Goal: Task Accomplishment & Management: Use online tool/utility

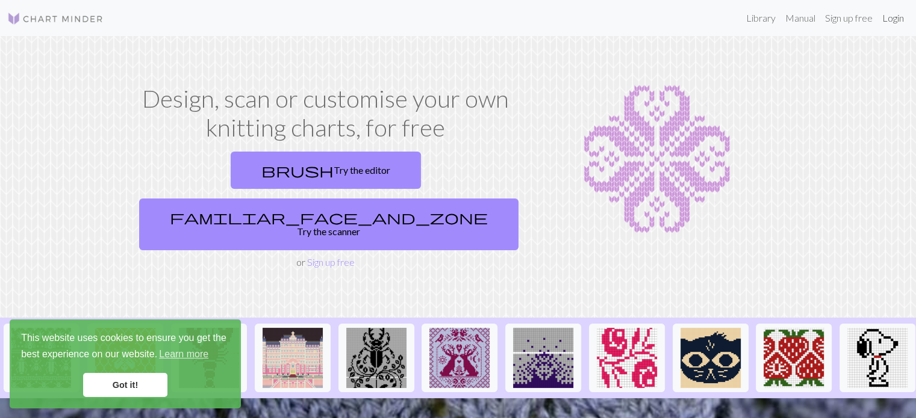
click at [891, 23] on link "Login" at bounding box center [892, 18] width 31 height 24
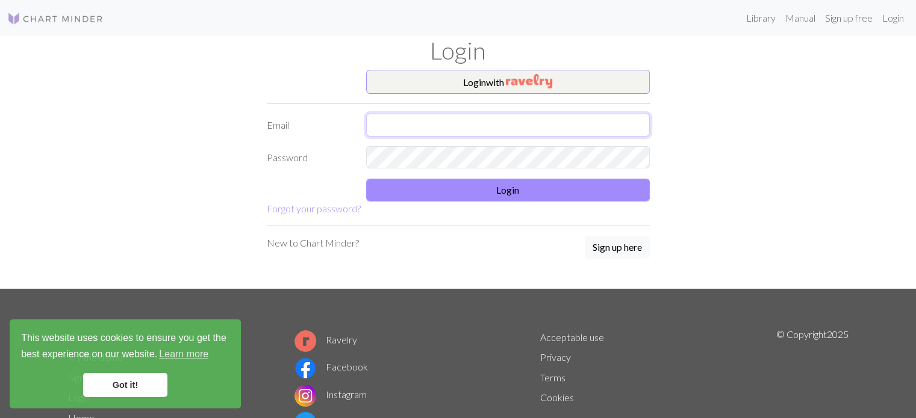
click at [468, 125] on input "text" at bounding box center [508, 125] width 284 height 23
type input "[EMAIL_ADDRESS][DOMAIN_NAME]"
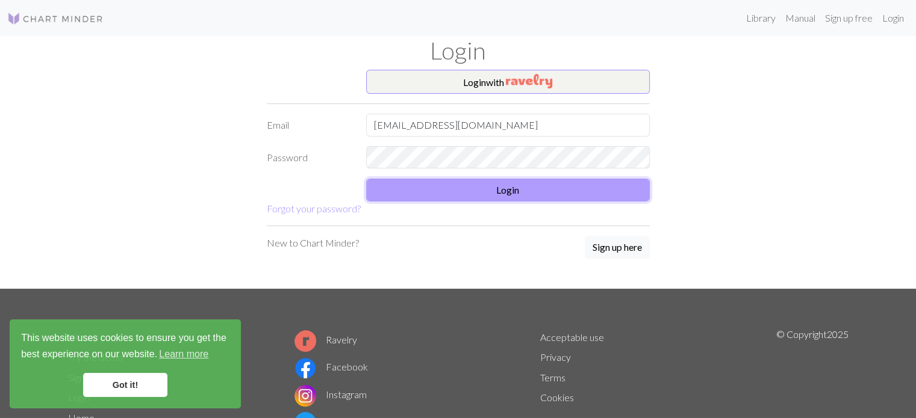
click at [431, 190] on button "Login" at bounding box center [508, 190] width 284 height 23
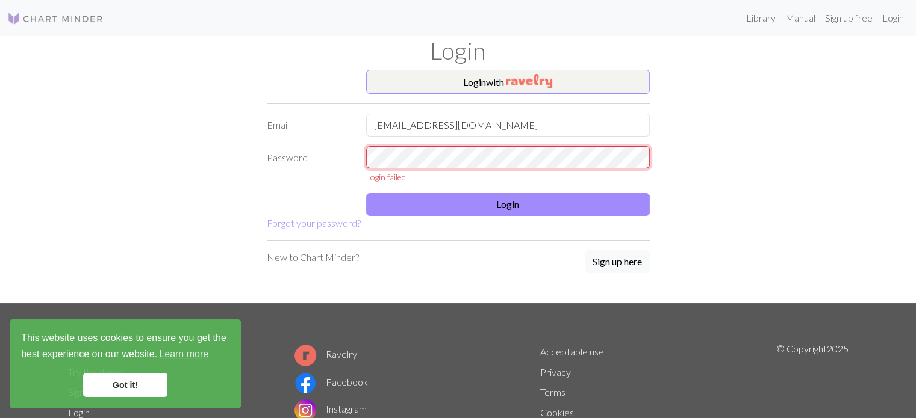
click at [315, 158] on div "Password Login failed" at bounding box center [457, 165] width 397 height 38
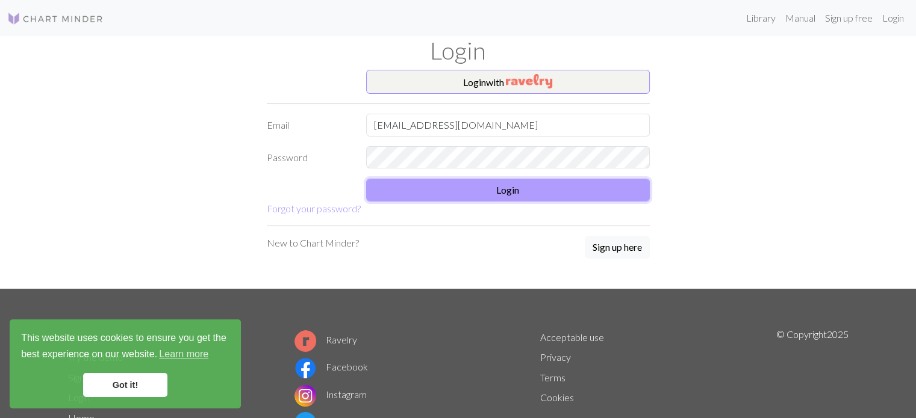
click at [500, 199] on button "Login" at bounding box center [508, 190] width 284 height 23
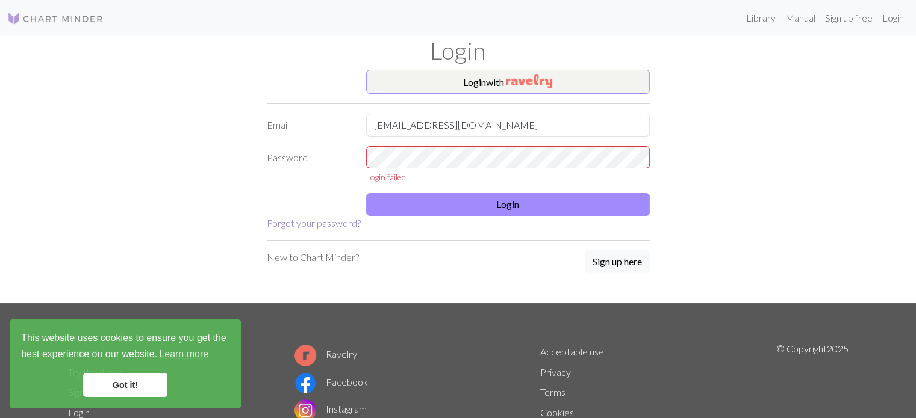
click at [318, 219] on link "Forgot your password?" at bounding box center [314, 222] width 94 height 11
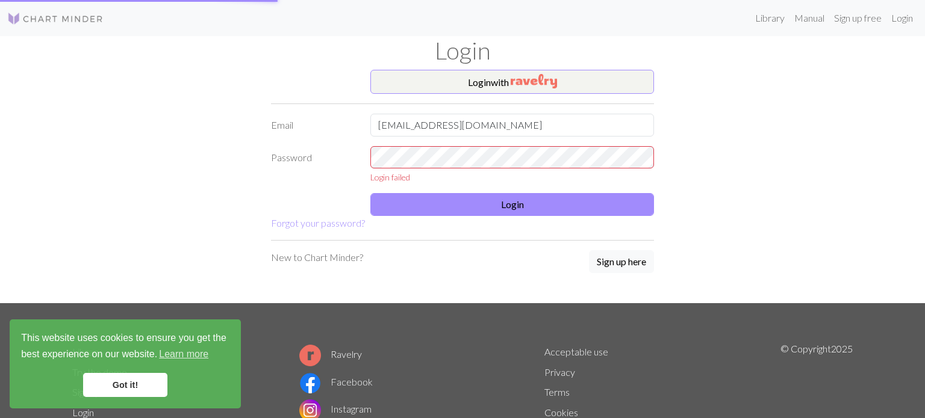
click at [320, 400] on img at bounding box center [310, 411] width 22 height 22
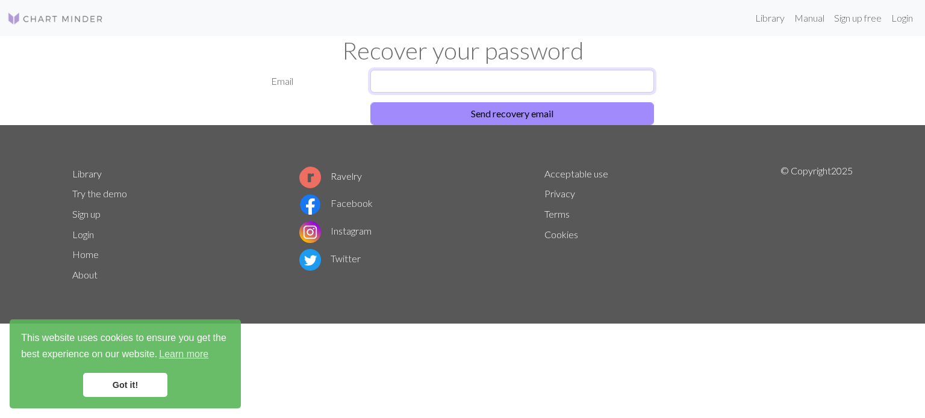
click at [505, 76] on input "text" at bounding box center [512, 81] width 284 height 23
type input "[EMAIL_ADDRESS][DOMAIN_NAME]"
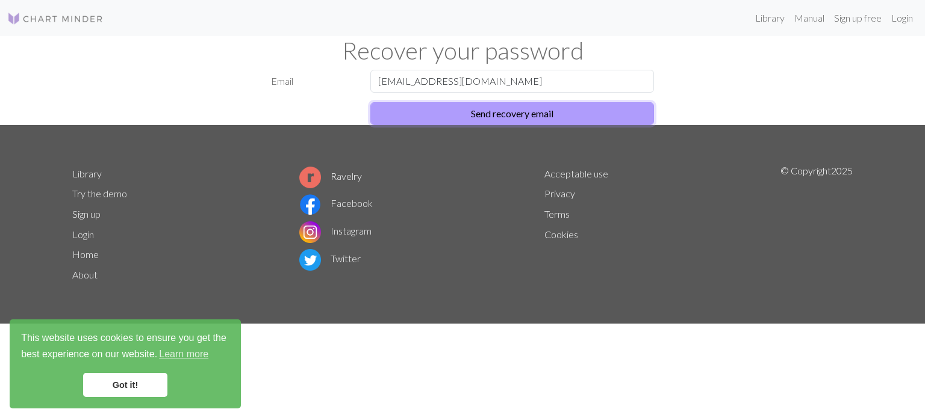
click at [522, 116] on button "Send recovery email" at bounding box center [512, 113] width 284 height 23
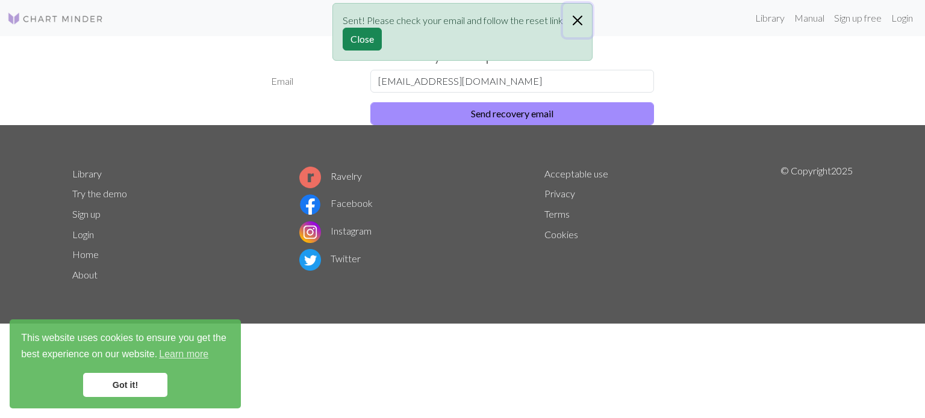
click at [575, 20] on button "Close" at bounding box center [577, 21] width 29 height 34
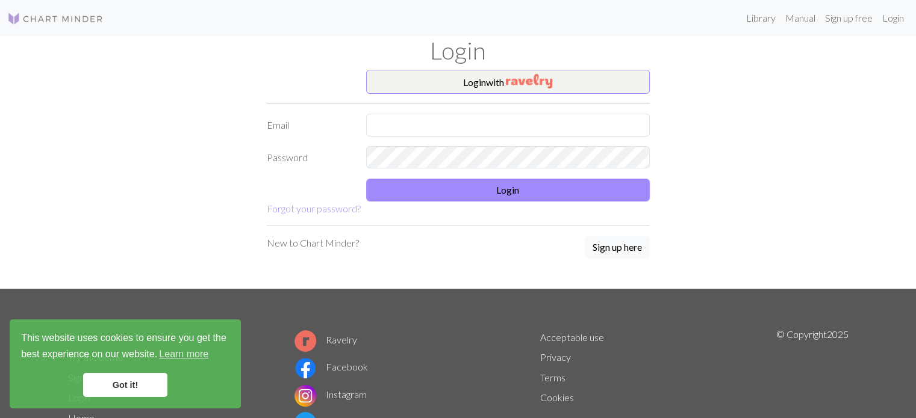
click at [653, 228] on div "Login with Email Password Login Forgot your password? New to Chart Minder? Sign…" at bounding box center [457, 179] width 397 height 219
click at [632, 257] on button "Sign up here" at bounding box center [617, 247] width 65 height 23
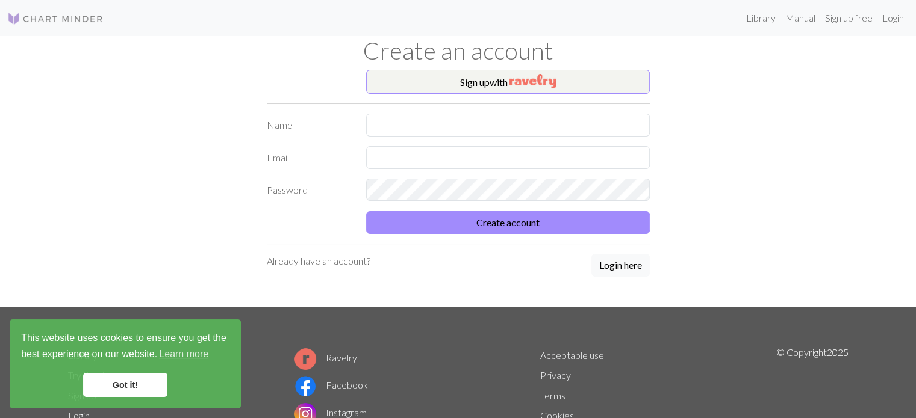
click at [454, 137] on form "Name Email Password Create account" at bounding box center [458, 174] width 383 height 120
click at [449, 122] on input "text" at bounding box center [508, 125] width 284 height 23
type input "Makeda"
click at [421, 153] on input "text" at bounding box center [508, 157] width 284 height 23
type input "[EMAIL_ADDRESS][DOMAIN_NAME]"
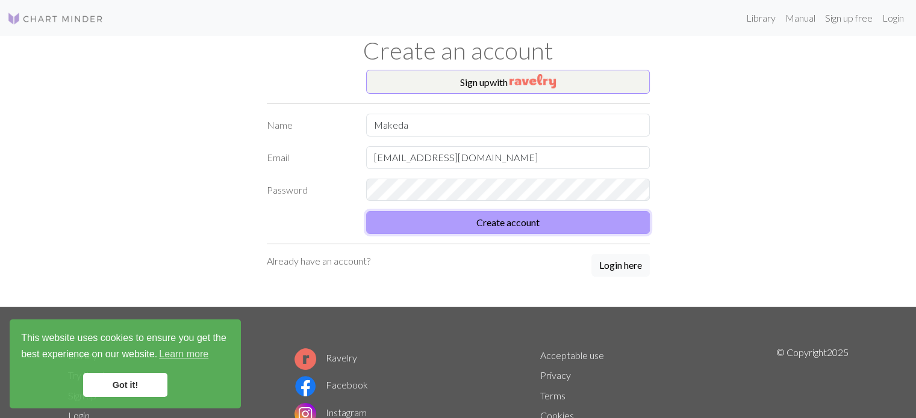
click at [527, 228] on button "Create account" at bounding box center [508, 222] width 284 height 23
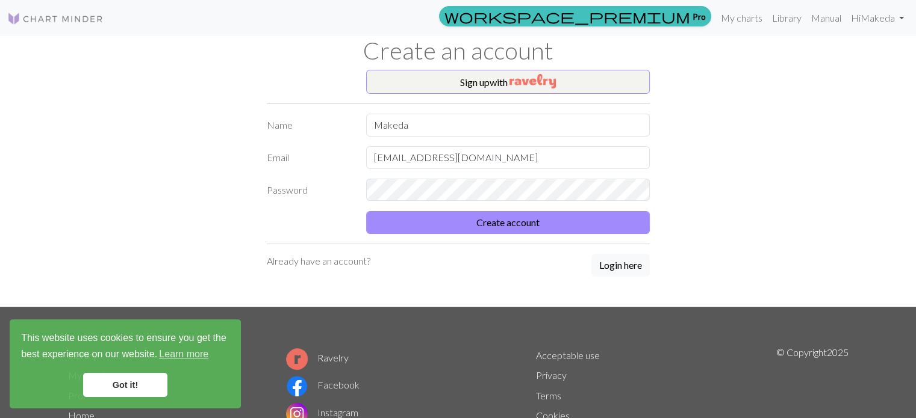
click at [130, 387] on link "Got it!" at bounding box center [125, 385] width 84 height 24
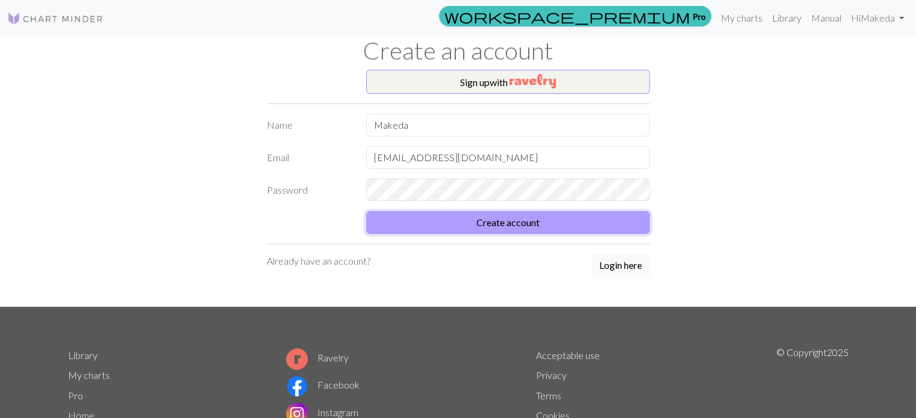
click at [575, 227] on button "Create account" at bounding box center [508, 222] width 284 height 23
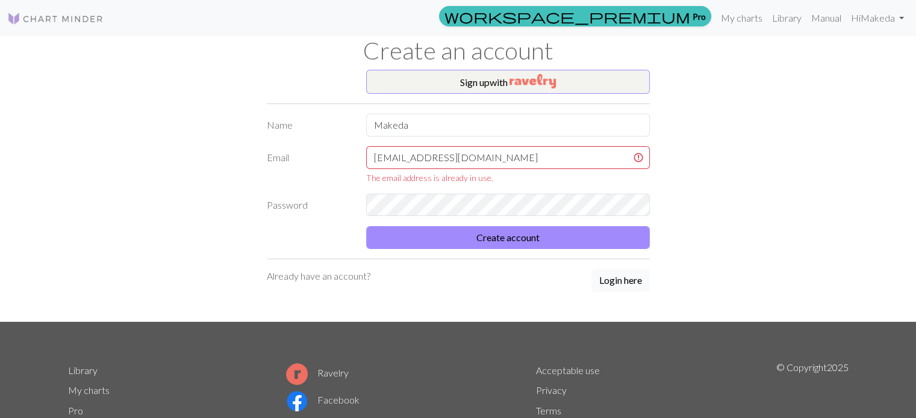
click at [621, 272] on button "Login here" at bounding box center [620, 280] width 58 height 23
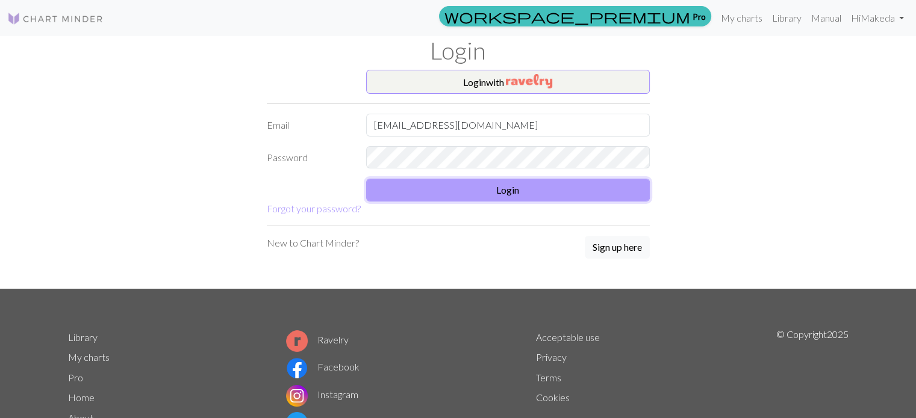
click at [493, 190] on button "Login" at bounding box center [508, 190] width 284 height 23
click at [507, 193] on button "Login" at bounding box center [508, 190] width 284 height 23
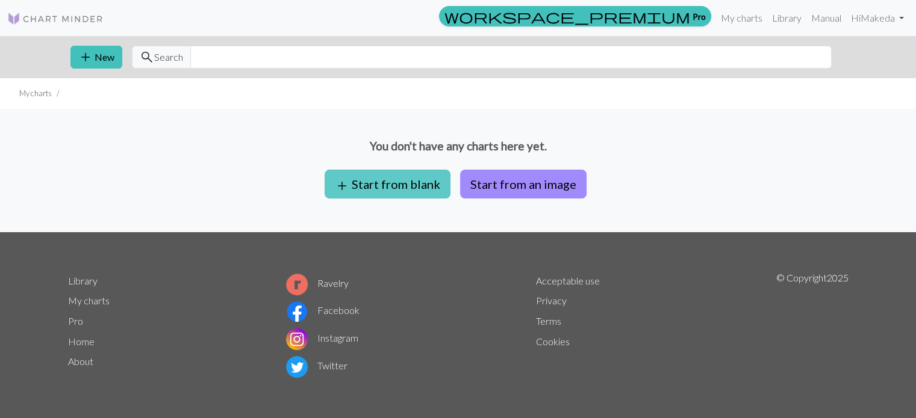
click at [382, 172] on button "add Start from blank" at bounding box center [387, 184] width 126 height 29
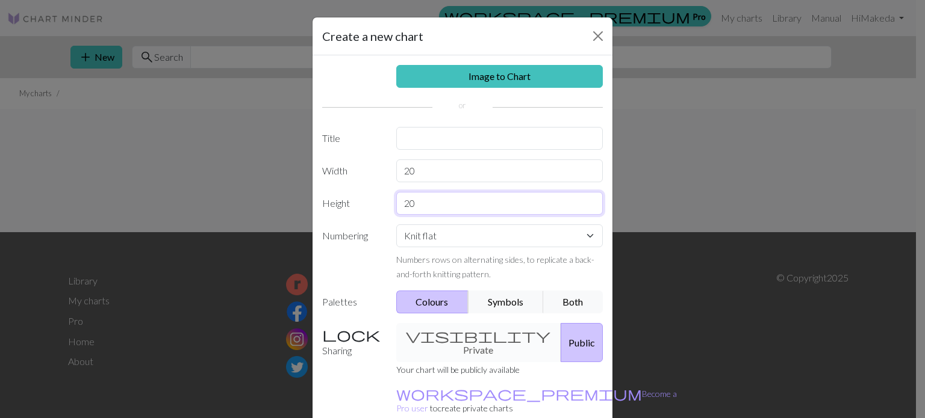
drag, startPoint x: 423, startPoint y: 202, endPoint x: 331, endPoint y: 202, distance: 92.1
click at [331, 202] on div "Height 20" at bounding box center [462, 203] width 295 height 23
type input "50"
click at [417, 187] on div "Image to Chart Title Width 20 Height 50 Numbering Knit flat Knit in the round L…" at bounding box center [462, 249] width 300 height 389
drag, startPoint x: 426, startPoint y: 168, endPoint x: 344, endPoint y: 167, distance: 82.5
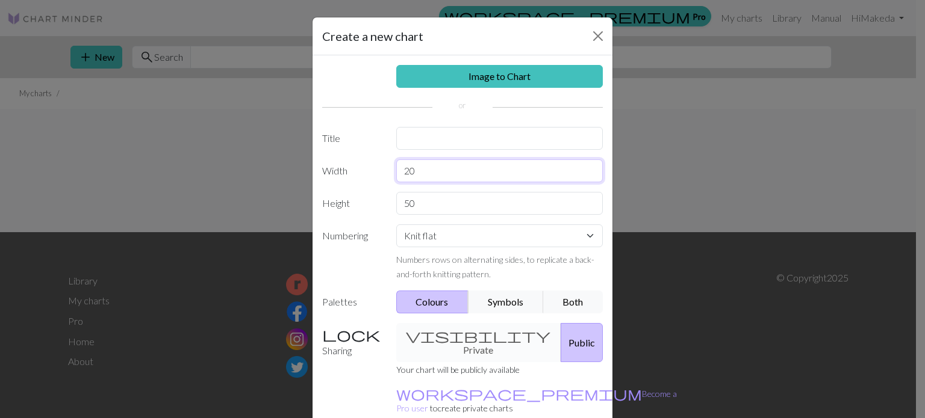
click at [344, 167] on div "Width 20" at bounding box center [462, 171] width 295 height 23
type input "30"
click at [411, 141] on input "text" at bounding box center [499, 138] width 207 height 23
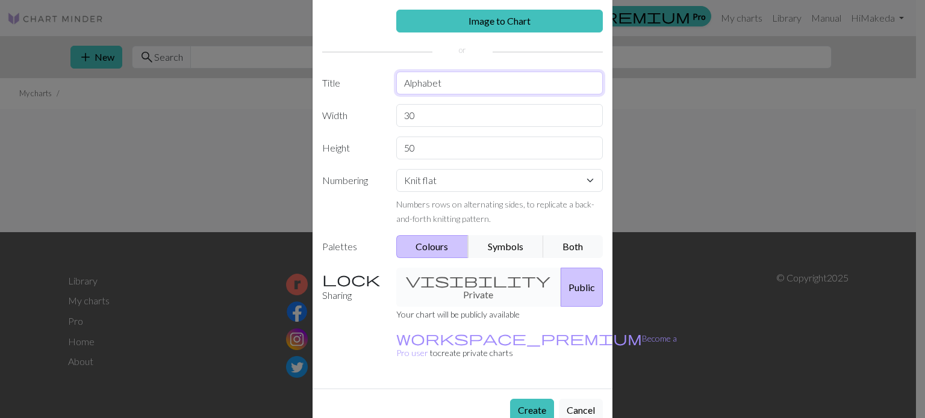
scroll to position [55, 0]
type input "Alphabet"
click at [521, 399] on button "Create" at bounding box center [532, 410] width 44 height 23
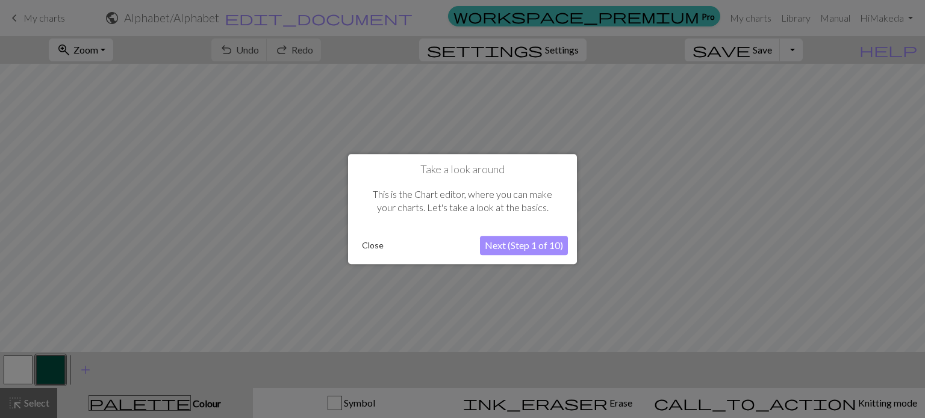
click at [530, 241] on button "Next (Step 1 of 10)" at bounding box center [524, 245] width 88 height 19
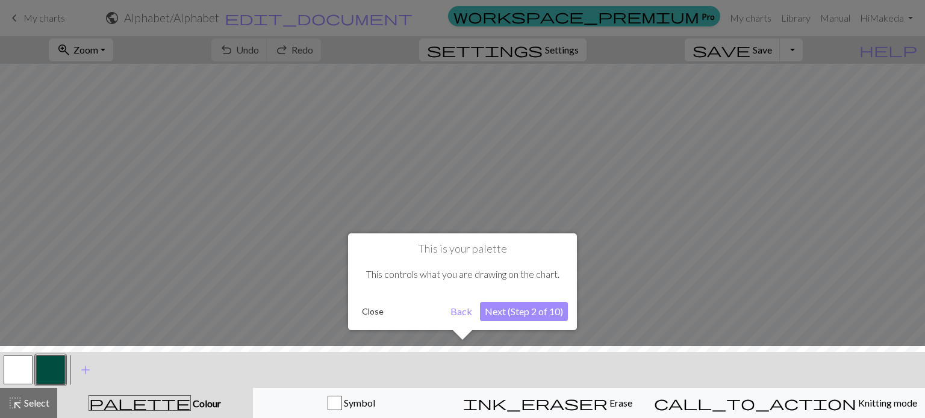
click at [525, 310] on button "Next (Step 2 of 10)" at bounding box center [524, 311] width 88 height 19
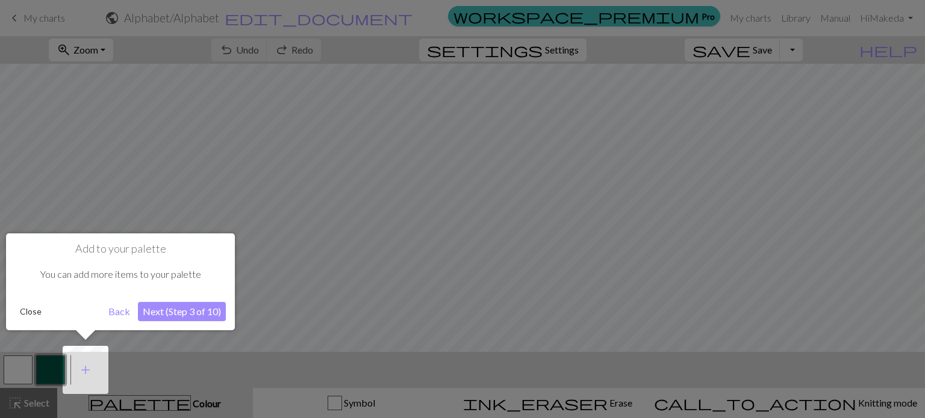
click at [205, 308] on button "Next (Step 3 of 10)" at bounding box center [182, 311] width 88 height 19
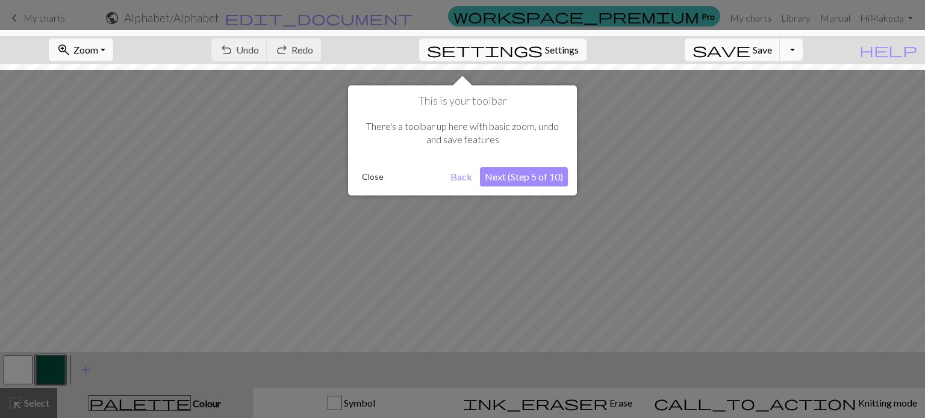
click at [506, 173] on button "Next (Step 5 of 10)" at bounding box center [524, 176] width 88 height 19
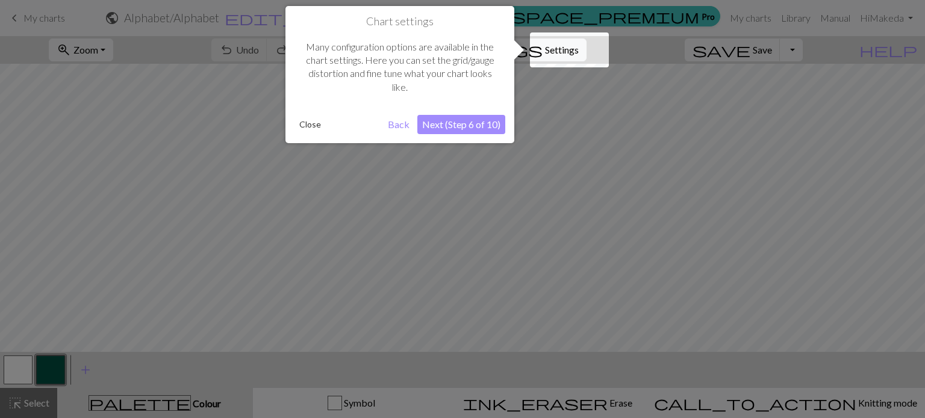
click at [488, 120] on button "Next (Step 6 of 10)" at bounding box center [461, 124] width 88 height 19
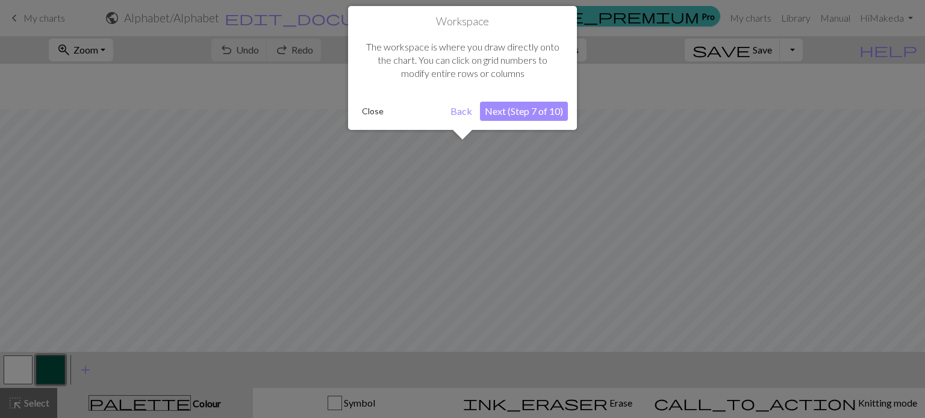
scroll to position [45, 0]
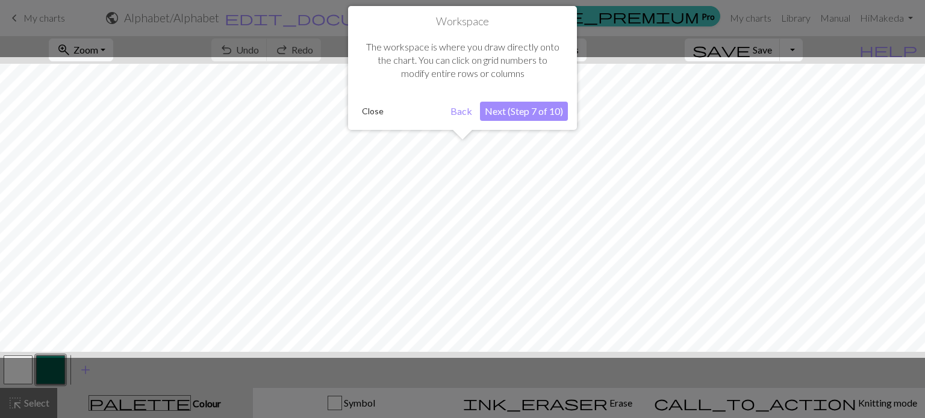
click at [547, 114] on button "Next (Step 7 of 10)" at bounding box center [524, 111] width 88 height 19
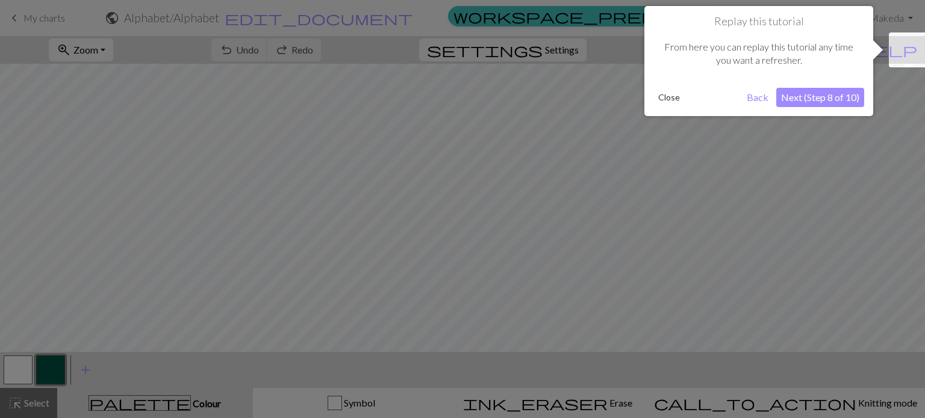
click at [816, 96] on button "Next (Step 8 of 10)" at bounding box center [820, 97] width 88 height 19
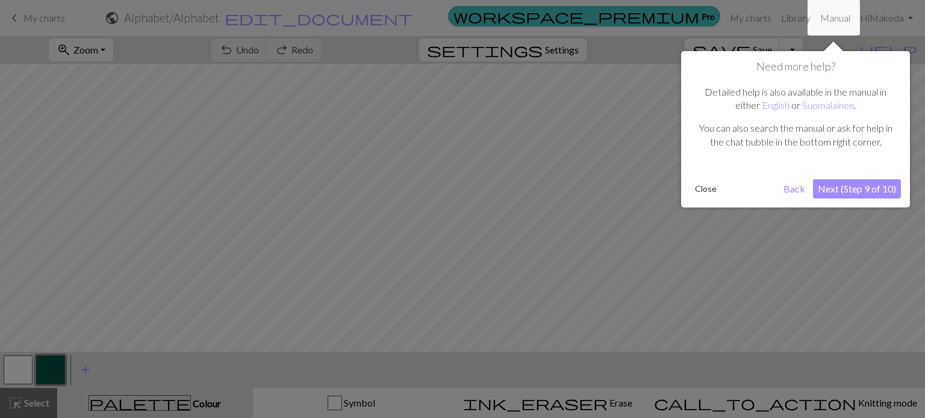
click at [847, 193] on button "Next (Step 9 of 10)" at bounding box center [857, 188] width 88 height 19
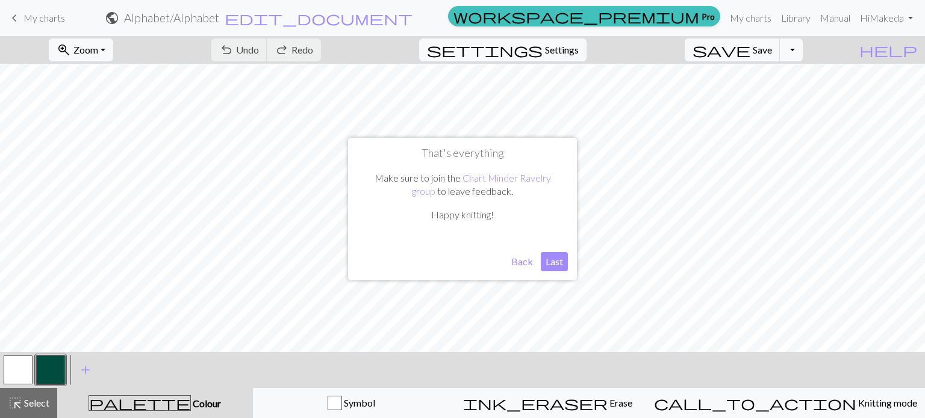
click at [560, 262] on button "Last" at bounding box center [554, 261] width 27 height 19
click at [579, 49] on span "Settings" at bounding box center [562, 50] width 34 height 14
select select "aran"
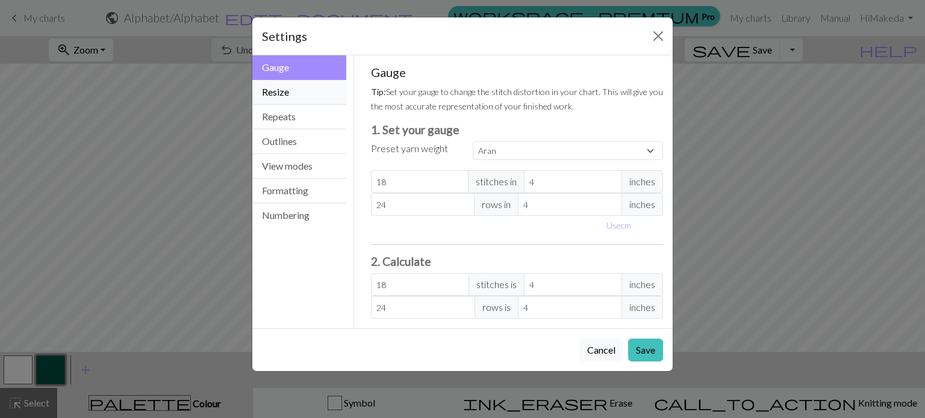
click at [315, 102] on button "Resize" at bounding box center [299, 92] width 94 height 25
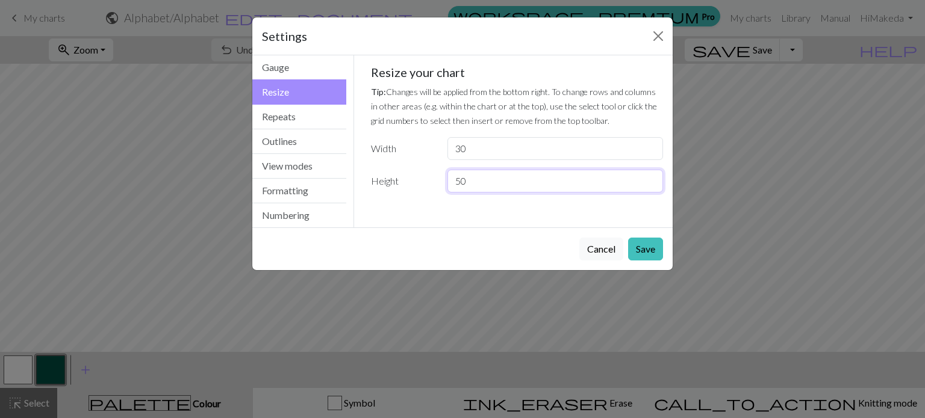
click at [479, 178] on input "50" at bounding box center [555, 181] width 216 height 23
drag, startPoint x: 496, startPoint y: 150, endPoint x: 410, endPoint y: 144, distance: 86.3
click at [410, 144] on div "Width 30" at bounding box center [517, 148] width 307 height 23
type input "50"
drag, startPoint x: 495, startPoint y: 187, endPoint x: 405, endPoint y: 178, distance: 90.2
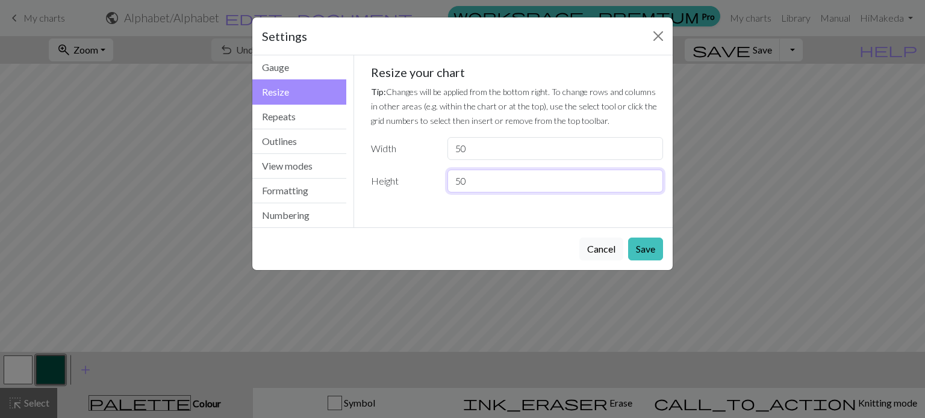
click at [405, 178] on div "Height 50" at bounding box center [517, 181] width 307 height 23
type input "50"
click at [636, 244] on button "Save" at bounding box center [645, 249] width 35 height 23
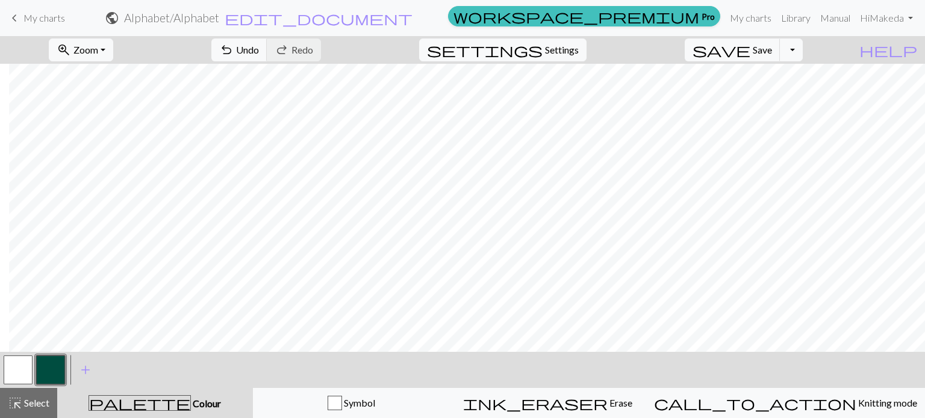
scroll to position [0, 0]
click at [267, 58] on button "undo Undo Undo" at bounding box center [239, 50] width 56 height 23
click at [259, 54] on span "Undo" at bounding box center [247, 49] width 23 height 11
click at [259, 52] on span "Undo" at bounding box center [247, 49] width 23 height 11
click at [234, 54] on span "undo" at bounding box center [226, 50] width 14 height 17
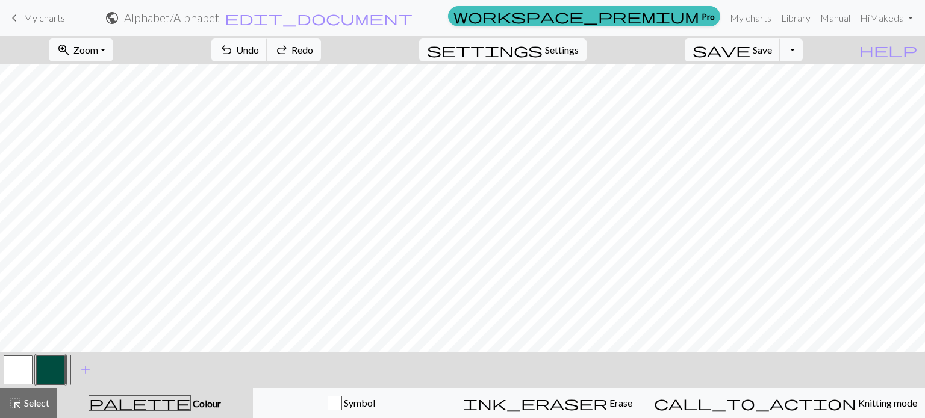
click at [234, 51] on span "undo" at bounding box center [226, 50] width 14 height 17
click at [259, 52] on span "Undo" at bounding box center [247, 49] width 23 height 11
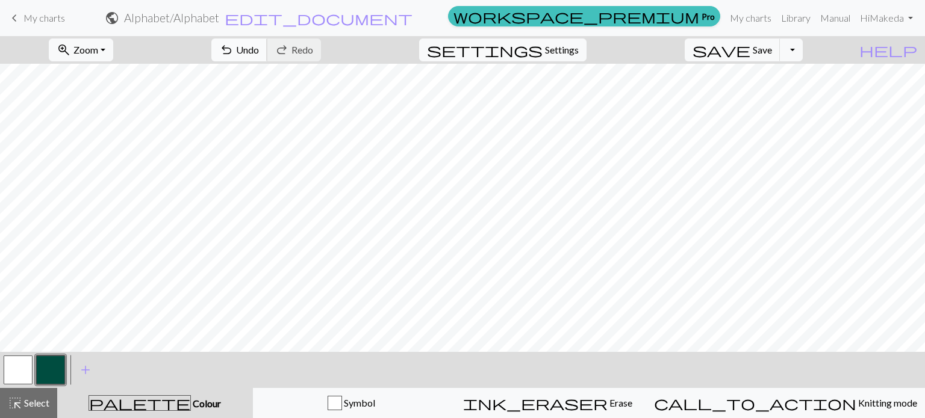
click at [267, 42] on button "undo Undo Undo" at bounding box center [239, 50] width 56 height 23
click at [267, 40] on button "undo Undo Undo" at bounding box center [239, 50] width 56 height 23
click at [259, 51] on span "Undo" at bounding box center [247, 49] width 23 height 11
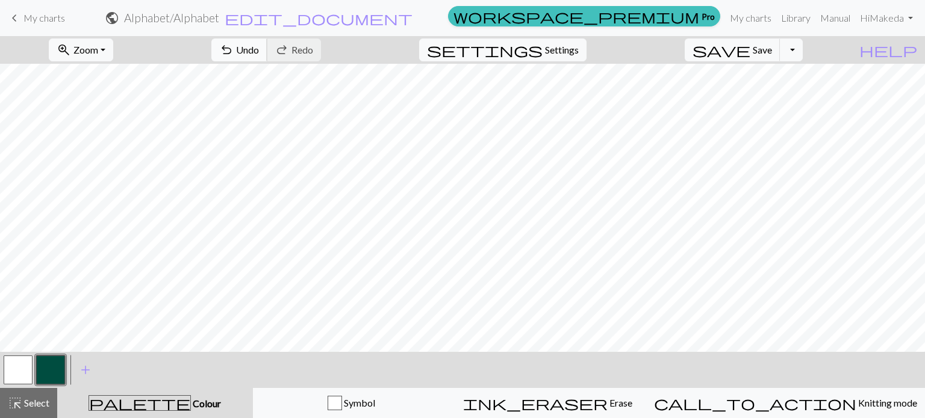
click at [267, 61] on button "undo Undo Undo" at bounding box center [239, 50] width 56 height 23
click at [259, 52] on span "Undo" at bounding box center [247, 49] width 23 height 11
click at [267, 49] on button "undo Undo Undo" at bounding box center [239, 50] width 56 height 23
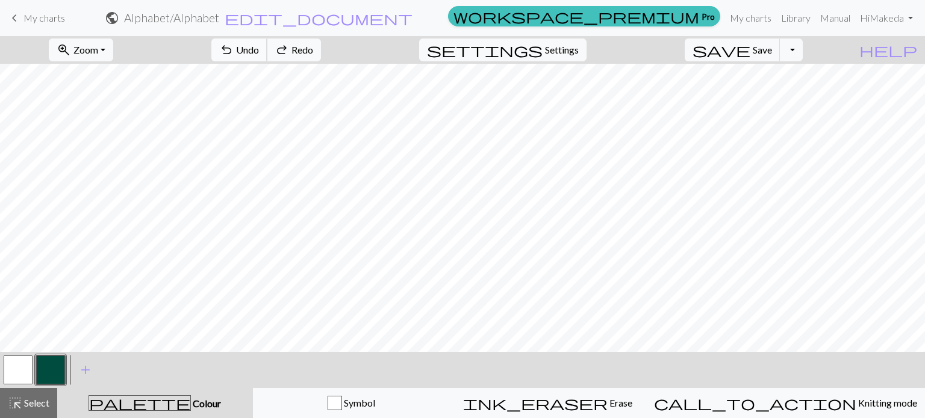
click at [267, 49] on button "undo Undo Undo" at bounding box center [239, 50] width 56 height 23
click at [259, 48] on span "Undo" at bounding box center [247, 49] width 23 height 11
click at [267, 40] on button "undo Undo Undo" at bounding box center [239, 50] width 56 height 23
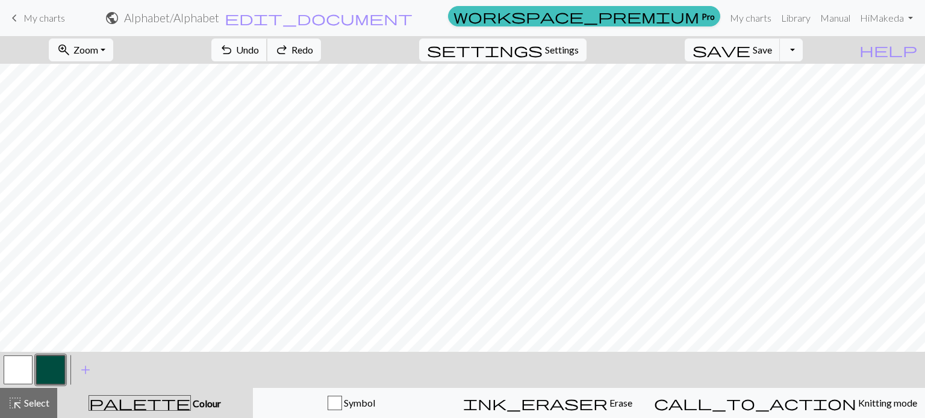
click at [267, 40] on button "undo Undo Undo" at bounding box center [239, 50] width 56 height 23
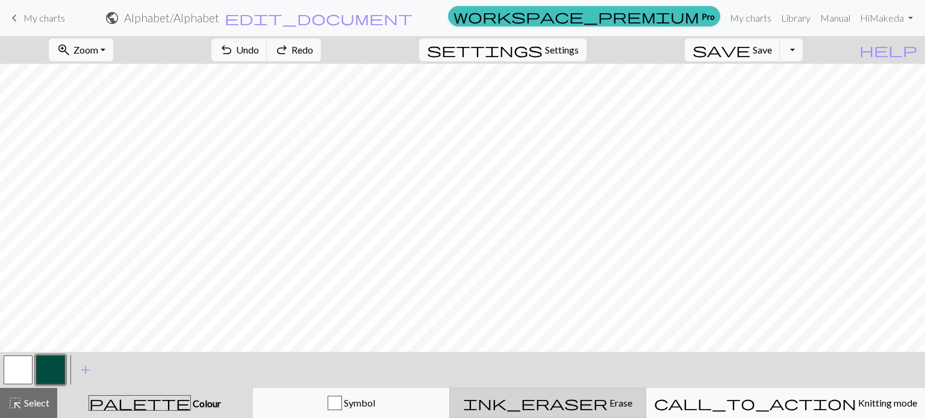
click at [627, 411] on button "ink_eraser Erase Erase" at bounding box center [547, 403] width 197 height 30
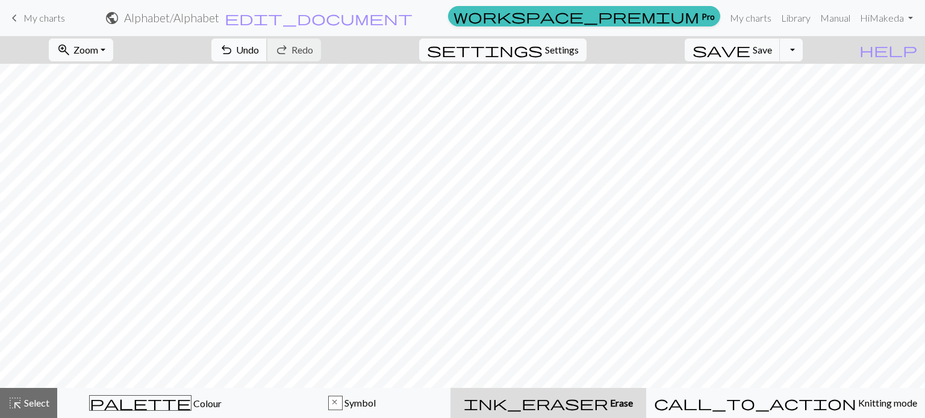
click at [259, 45] on span "Undo" at bounding box center [247, 49] width 23 height 11
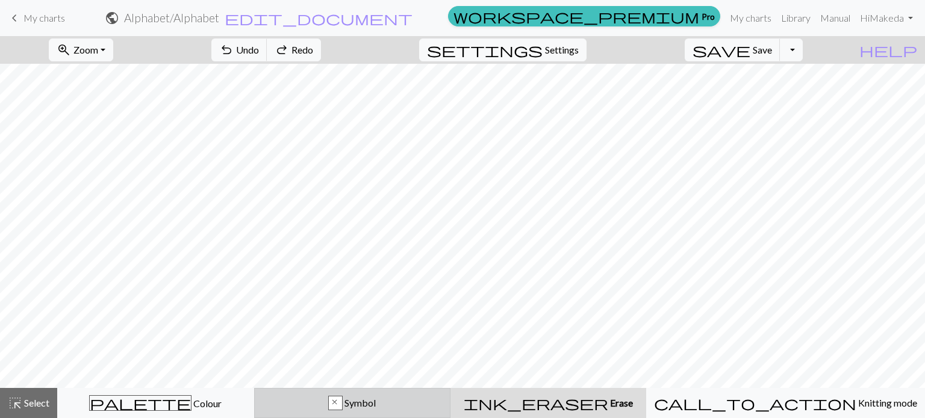
click at [407, 409] on div "x Symbol" at bounding box center [352, 403] width 181 height 14
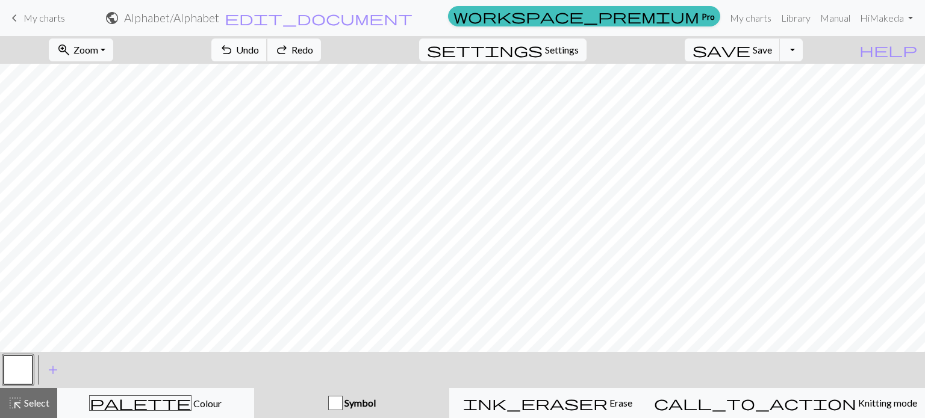
click at [259, 48] on span "Undo" at bounding box center [247, 49] width 23 height 11
click at [259, 47] on span "Undo" at bounding box center [247, 49] width 23 height 11
click at [429, 411] on button "Symbol" at bounding box center [352, 403] width 196 height 30
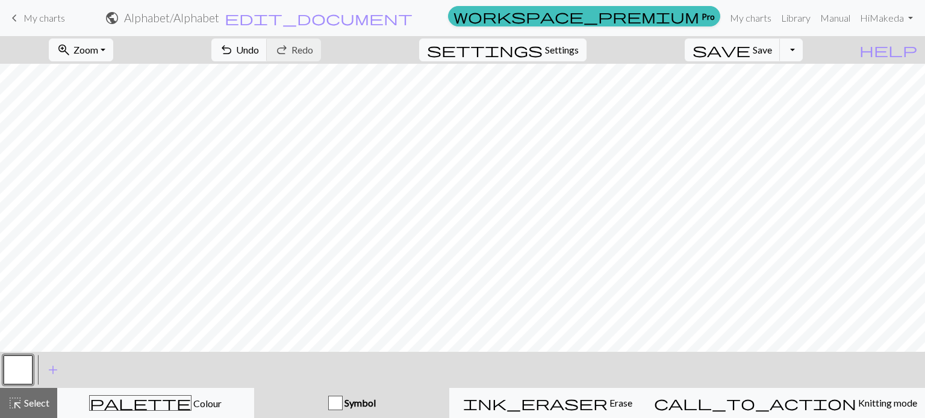
click at [343, 403] on div "button" at bounding box center [335, 403] width 14 height 14
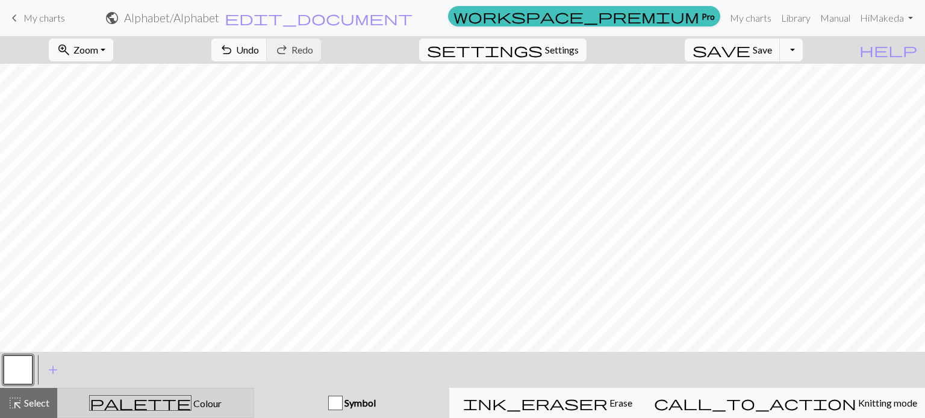
click at [200, 406] on div "palette Colour Colour" at bounding box center [155, 403] width 181 height 16
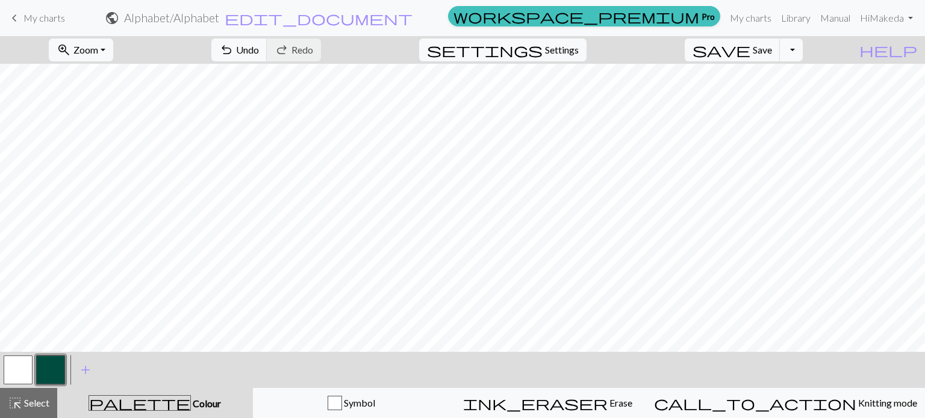
scroll to position [86, 0]
click at [259, 50] on span "Undo" at bounding box center [247, 49] width 23 height 11
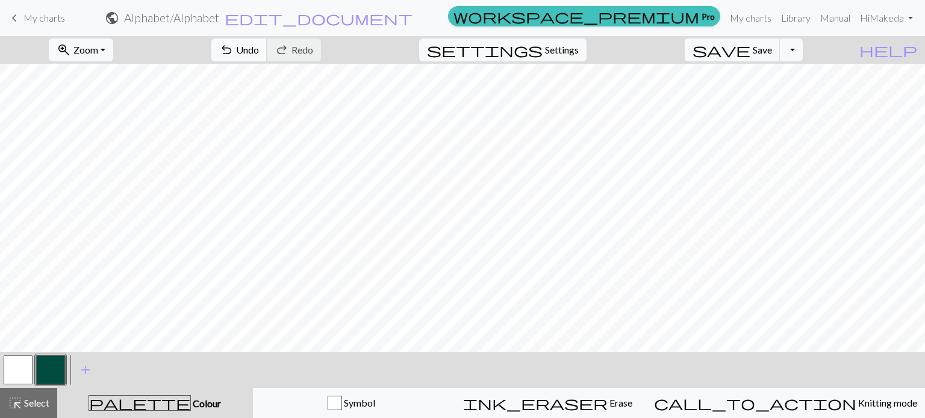
click at [259, 48] on span "Undo" at bounding box center [247, 49] width 23 height 11
click at [234, 45] on span "undo" at bounding box center [226, 50] width 14 height 17
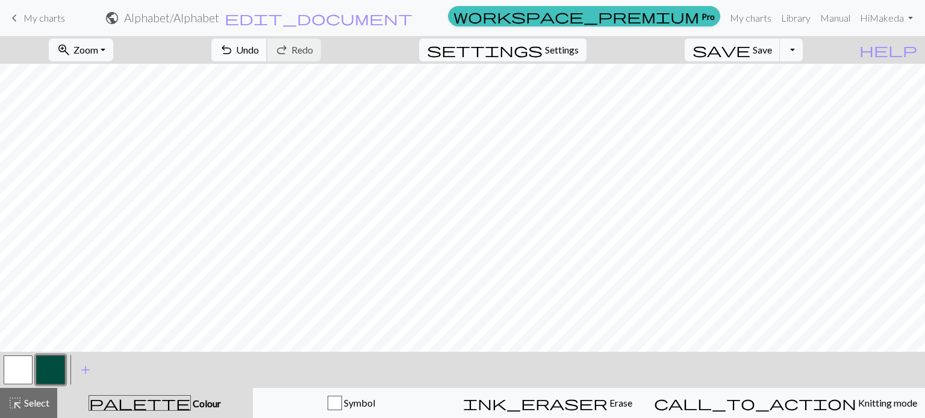
click at [259, 50] on span "Undo" at bounding box center [247, 49] width 23 height 11
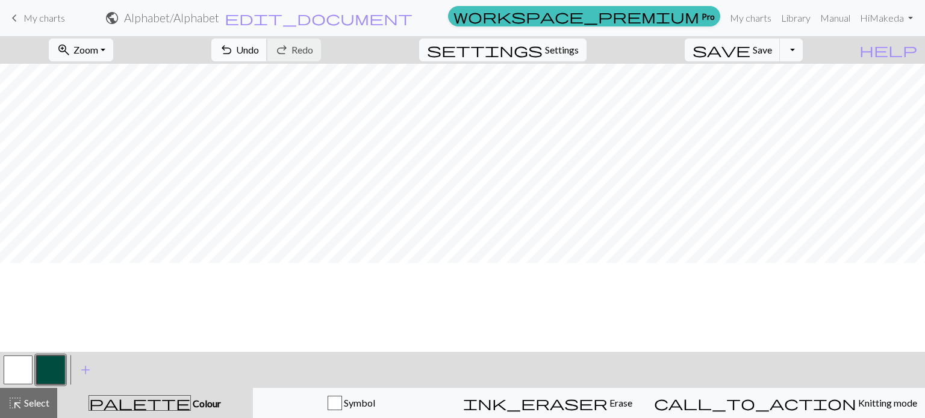
scroll to position [276, 0]
click at [259, 45] on span "Undo" at bounding box center [247, 49] width 23 height 11
click at [259, 52] on span "Undo" at bounding box center [247, 49] width 23 height 11
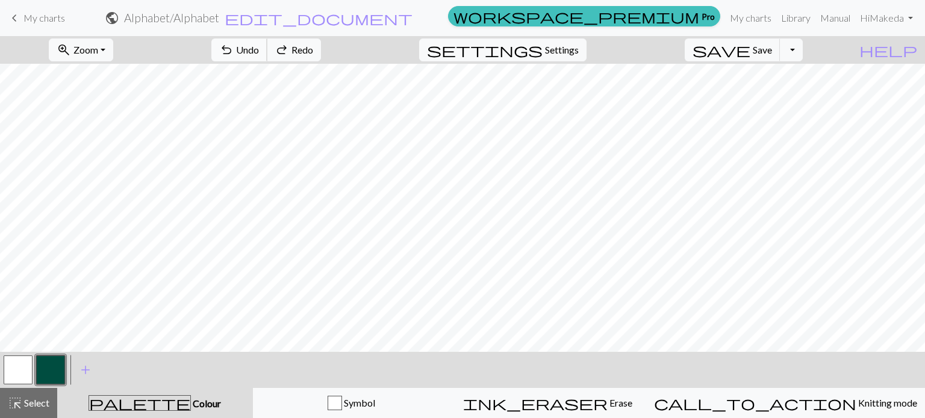
click at [259, 52] on span "Undo" at bounding box center [247, 49] width 23 height 11
click at [267, 58] on button "undo Undo Undo" at bounding box center [239, 50] width 56 height 23
click at [267, 57] on button "undo Undo Undo" at bounding box center [239, 50] width 56 height 23
click at [234, 52] on span "undo" at bounding box center [226, 50] width 14 height 17
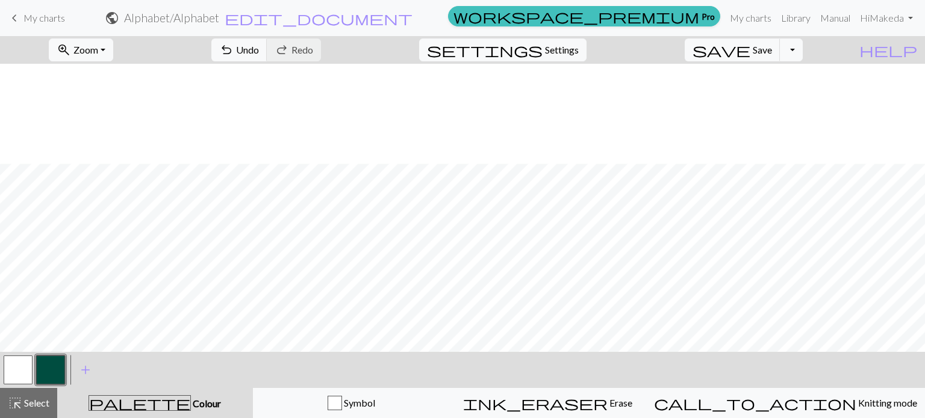
scroll to position [376, 0]
click at [234, 47] on span "undo" at bounding box center [226, 50] width 14 height 17
click at [234, 46] on span "undo" at bounding box center [226, 50] width 14 height 17
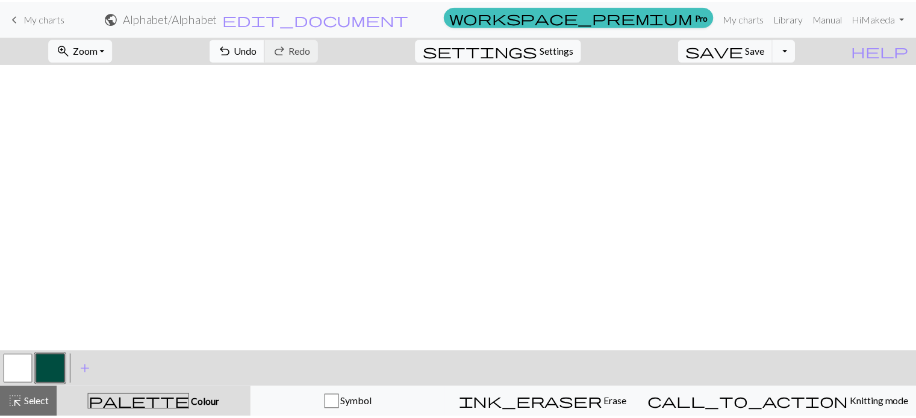
scroll to position [0, 0]
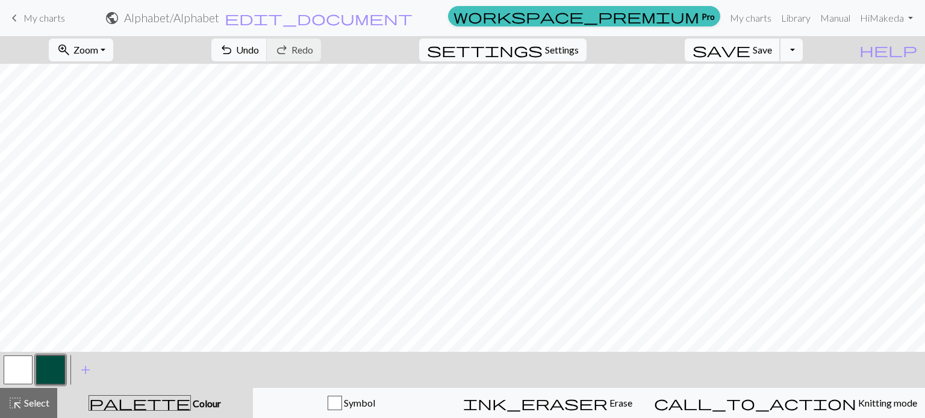
click at [772, 51] on span "Save" at bounding box center [761, 49] width 19 height 11
click at [754, 16] on link "My charts" at bounding box center [750, 18] width 51 height 24
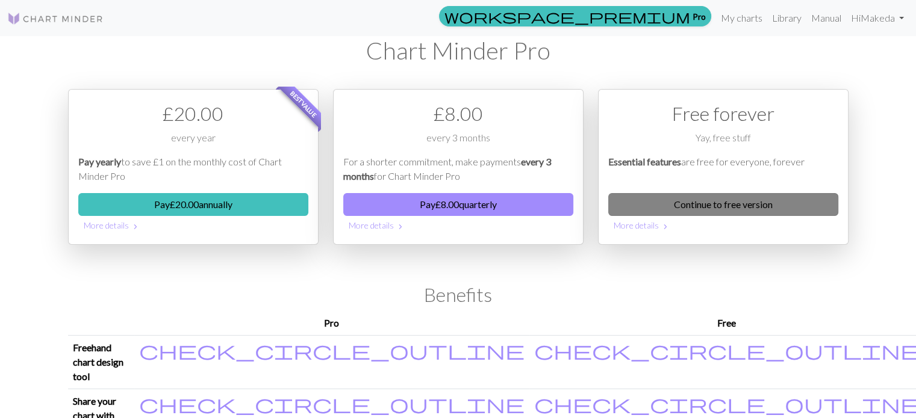
click at [709, 205] on link "Continue to free version" at bounding box center [723, 204] width 230 height 23
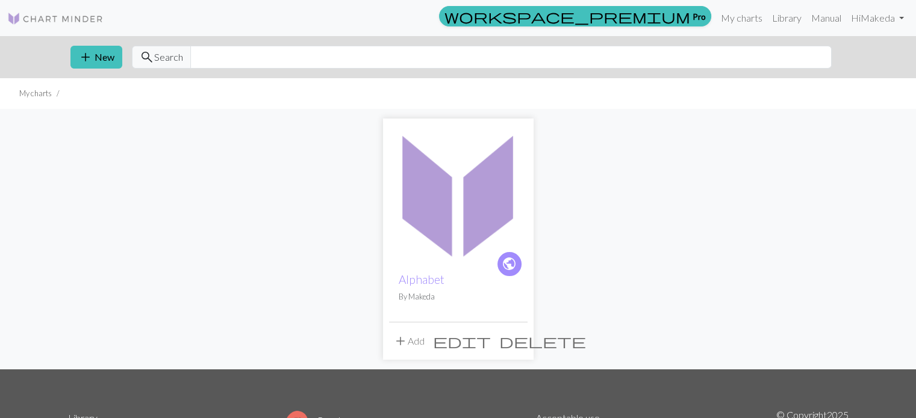
click at [513, 256] on span "public" at bounding box center [508, 264] width 15 height 19
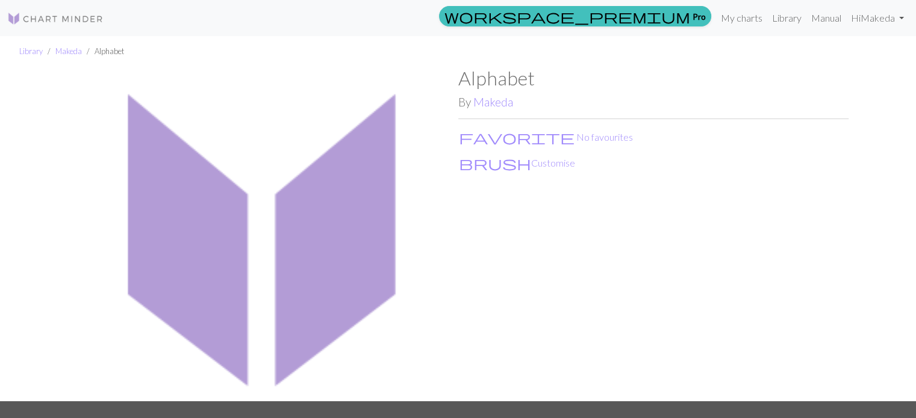
click at [331, 193] on img at bounding box center [263, 234] width 390 height 335
click at [74, 46] on li "Makeda" at bounding box center [62, 51] width 39 height 11
click at [74, 52] on link "Makeda" at bounding box center [68, 51] width 26 height 10
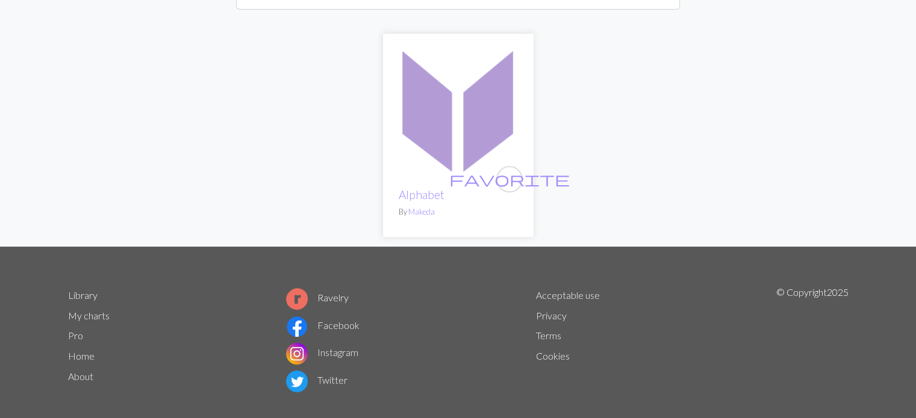
scroll to position [183, 0]
click at [457, 107] on img at bounding box center [458, 108] width 138 height 138
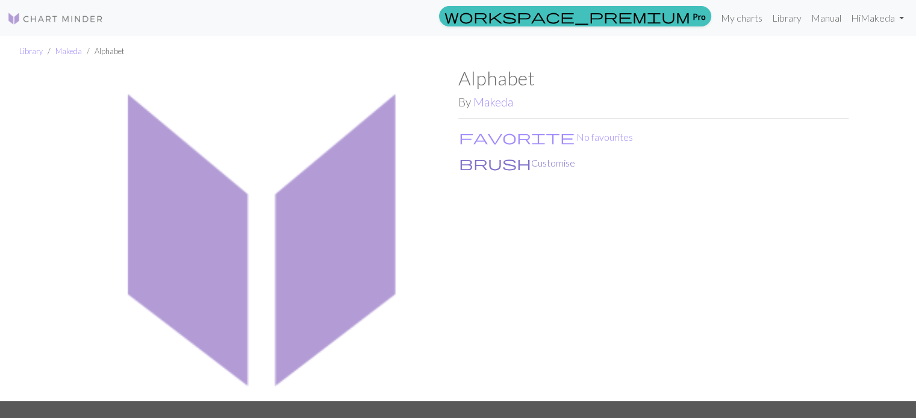
click at [515, 164] on button "brush Customise" at bounding box center [516, 163] width 117 height 16
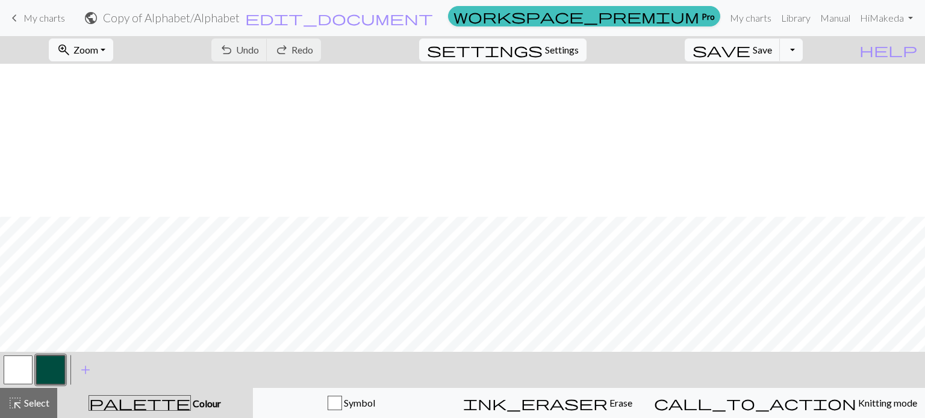
scroll to position [376, 0]
click at [780, 56] on button "save Save Save" at bounding box center [732, 50] width 96 height 23
click at [801, 54] on div "save Save Save Toggle Dropdown file_copy Save a copy save_alt Download" at bounding box center [743, 50] width 136 height 28
click at [802, 50] on button "Toggle Dropdown" at bounding box center [791, 50] width 23 height 23
click at [797, 93] on button "save_alt Download" at bounding box center [702, 95] width 199 height 19
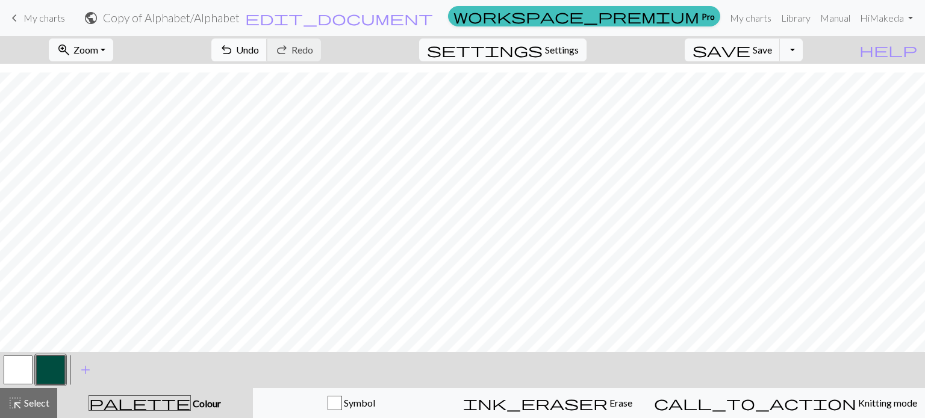
click at [259, 48] on span "Undo" at bounding box center [247, 49] width 23 height 11
click at [259, 50] on span "Undo" at bounding box center [247, 49] width 23 height 11
click at [259, 52] on span "Undo" at bounding box center [247, 49] width 23 height 11
click at [259, 51] on span "Undo" at bounding box center [247, 49] width 23 height 11
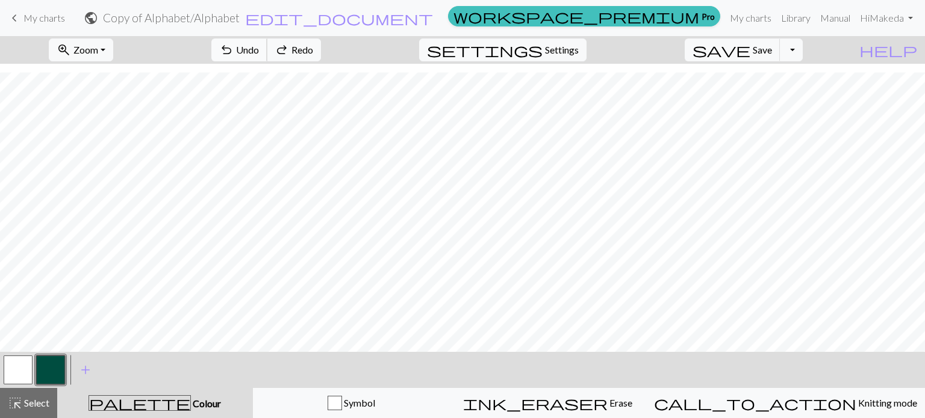
click at [259, 51] on span "Undo" at bounding box center [247, 49] width 23 height 11
click at [802, 50] on button "Toggle Dropdown" at bounding box center [791, 50] width 23 height 23
click at [784, 93] on button "save_alt Download" at bounding box center [702, 95] width 199 height 19
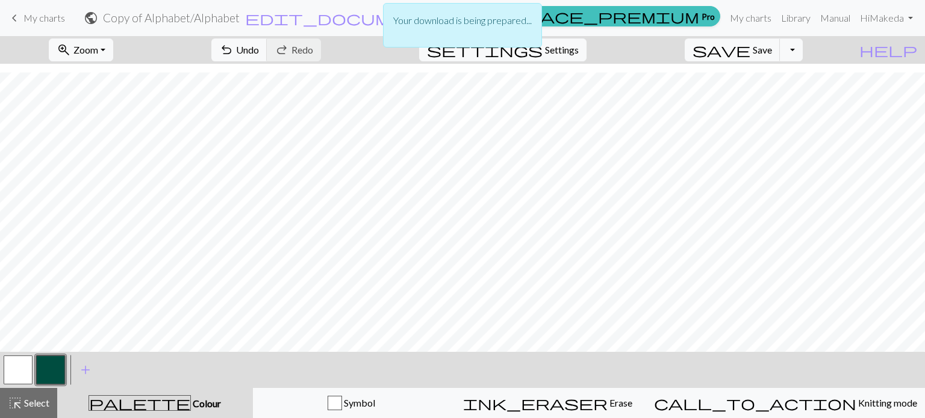
click at [807, 49] on div "Your download is being prepared..." at bounding box center [462, 28] width 925 height 57
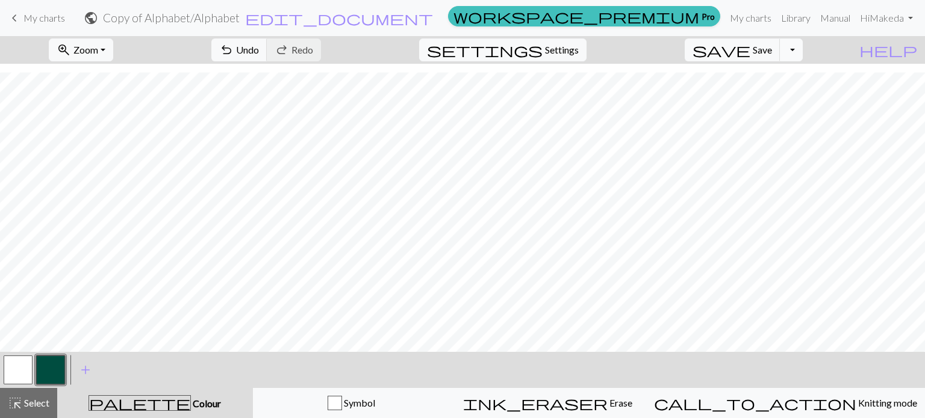
click at [802, 46] on button "Toggle Dropdown" at bounding box center [791, 50] width 23 height 23
click at [785, 92] on button "save_alt Download" at bounding box center [702, 95] width 199 height 19
click at [832, 38] on div "zoom_in Zoom Zoom Fit all Fit width Fit height 50% 100% 150% 200% undo Undo Und…" at bounding box center [425, 50] width 851 height 28
click at [802, 43] on button "Toggle Dropdown" at bounding box center [791, 50] width 23 height 23
click at [796, 75] on button "file_copy Save a copy" at bounding box center [702, 76] width 199 height 19
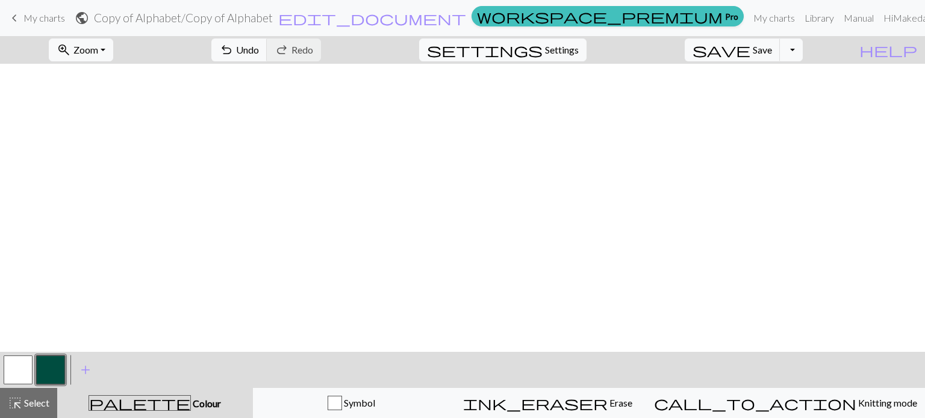
scroll to position [376, 0]
click at [330, 48] on div "undo Undo Undo redo Redo Redo" at bounding box center [266, 50] width 128 height 28
click at [259, 55] on span "Undo" at bounding box center [247, 49] width 23 height 11
click at [234, 52] on span "undo" at bounding box center [226, 50] width 14 height 17
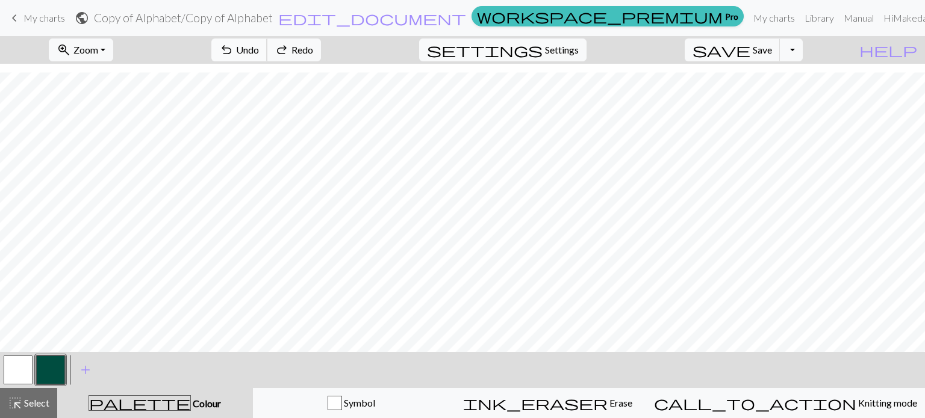
click at [234, 52] on span "undo" at bounding box center [226, 50] width 14 height 17
click at [259, 50] on span "Undo" at bounding box center [247, 49] width 23 height 11
click at [776, 56] on button "save Save Save" at bounding box center [732, 50] width 96 height 23
click at [802, 46] on button "Toggle Dropdown" at bounding box center [791, 50] width 23 height 23
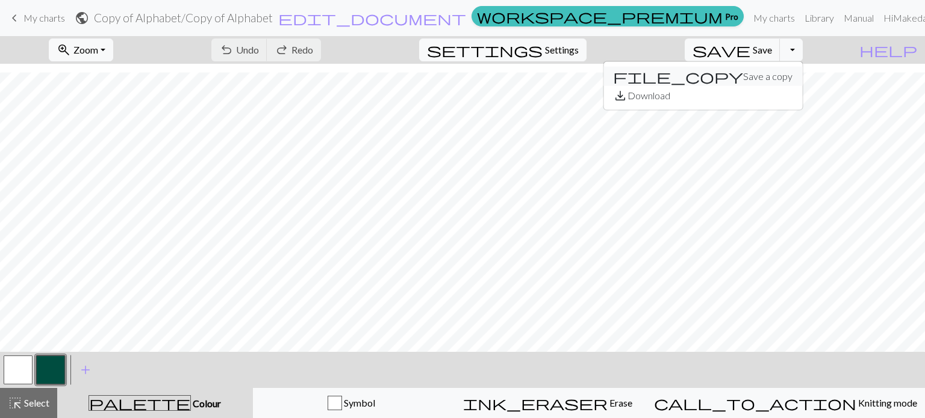
click at [795, 75] on button "file_copy Save a copy" at bounding box center [702, 76] width 199 height 19
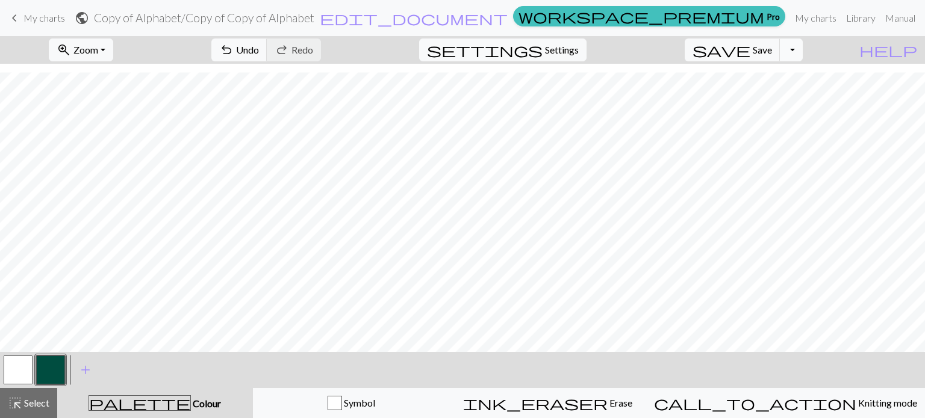
click at [802, 49] on button "Toggle Dropdown" at bounding box center [791, 50] width 23 height 23
click at [793, 91] on button "save_alt Download" at bounding box center [702, 95] width 199 height 19
click at [802, 60] on button "Toggle Dropdown" at bounding box center [791, 50] width 23 height 23
click at [771, 47] on button "save Save Save" at bounding box center [732, 50] width 96 height 23
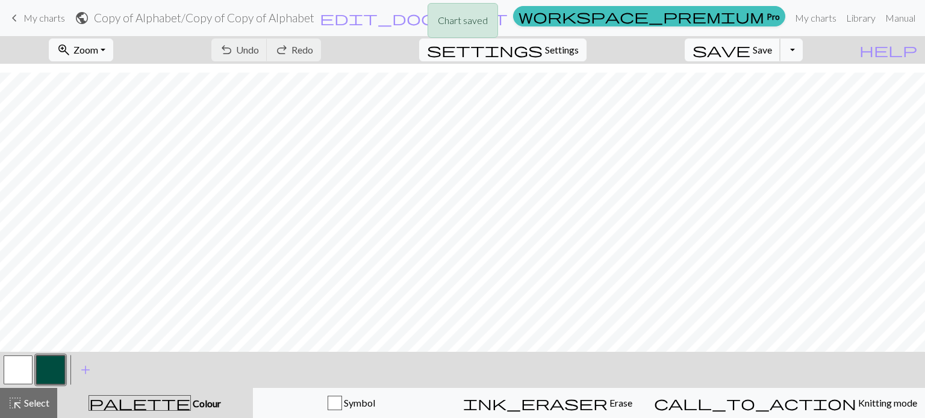
click at [772, 51] on span "Save" at bounding box center [761, 49] width 19 height 11
